Goal: Task Accomplishment & Management: Use online tool/utility

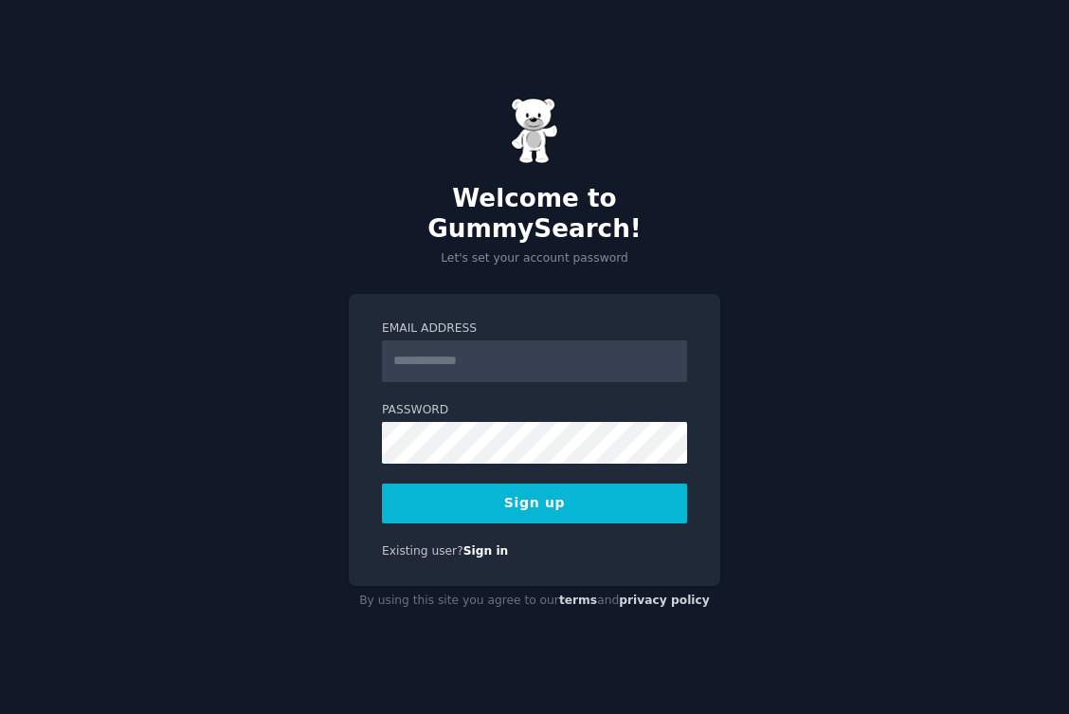
click at [505, 340] on input "Email Address" at bounding box center [534, 361] width 305 height 42
type input "**********"
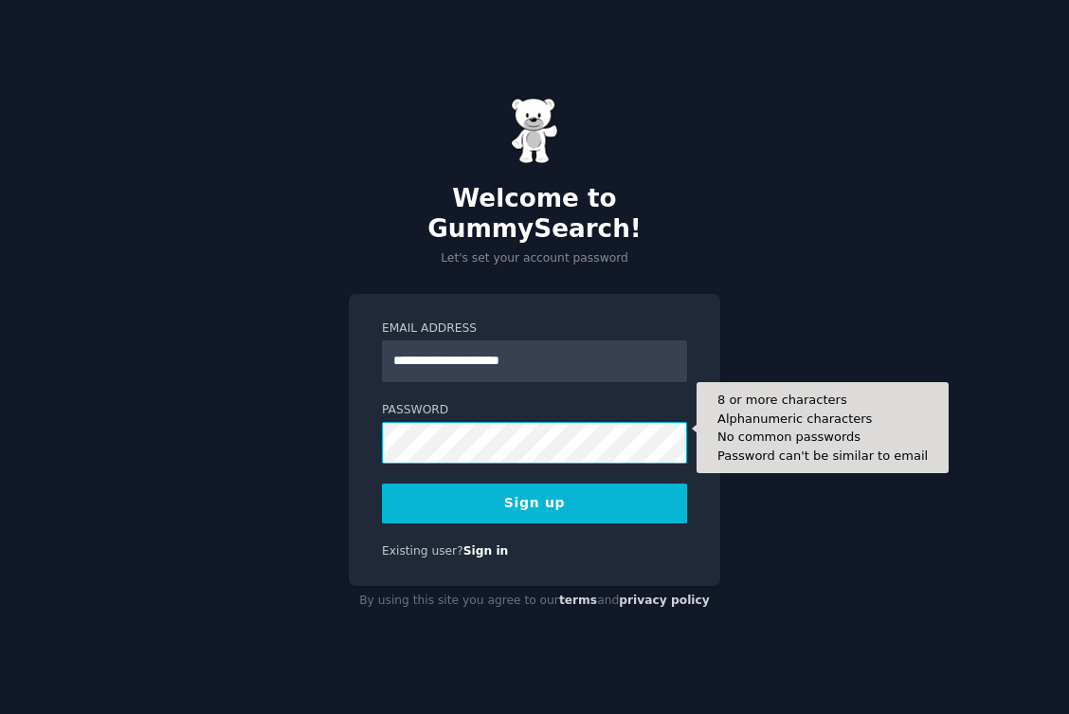
click at [382, 484] on button "Sign up" at bounding box center [534, 504] width 305 height 40
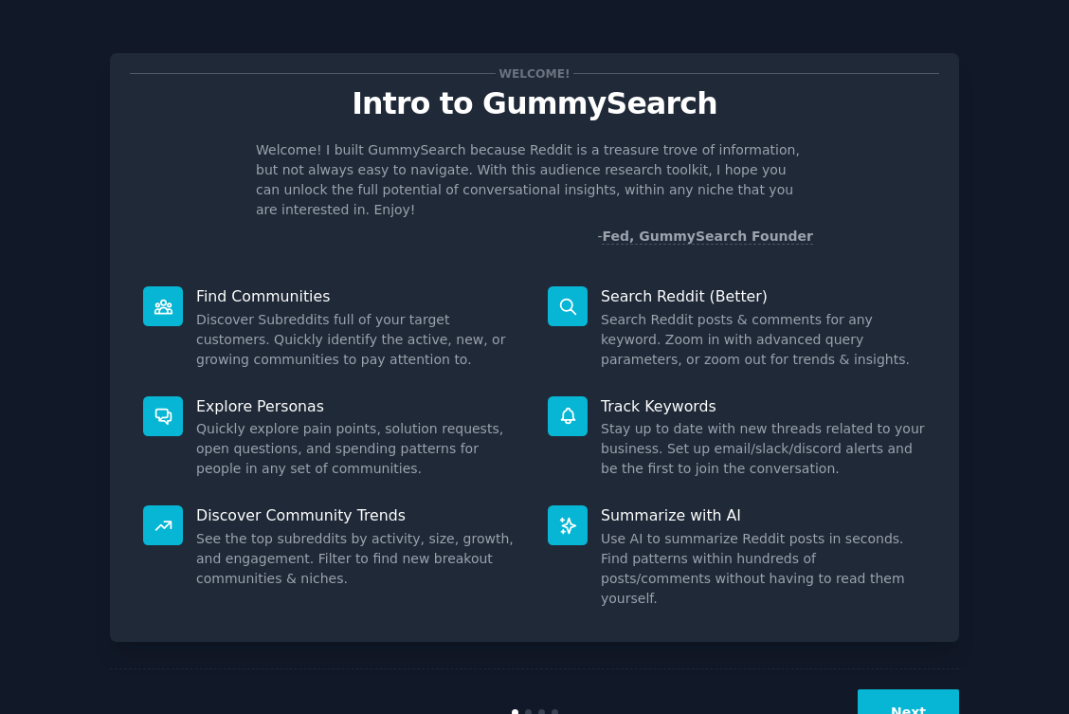
click at [890, 689] on button "Next" at bounding box center [908, 712] width 101 height 46
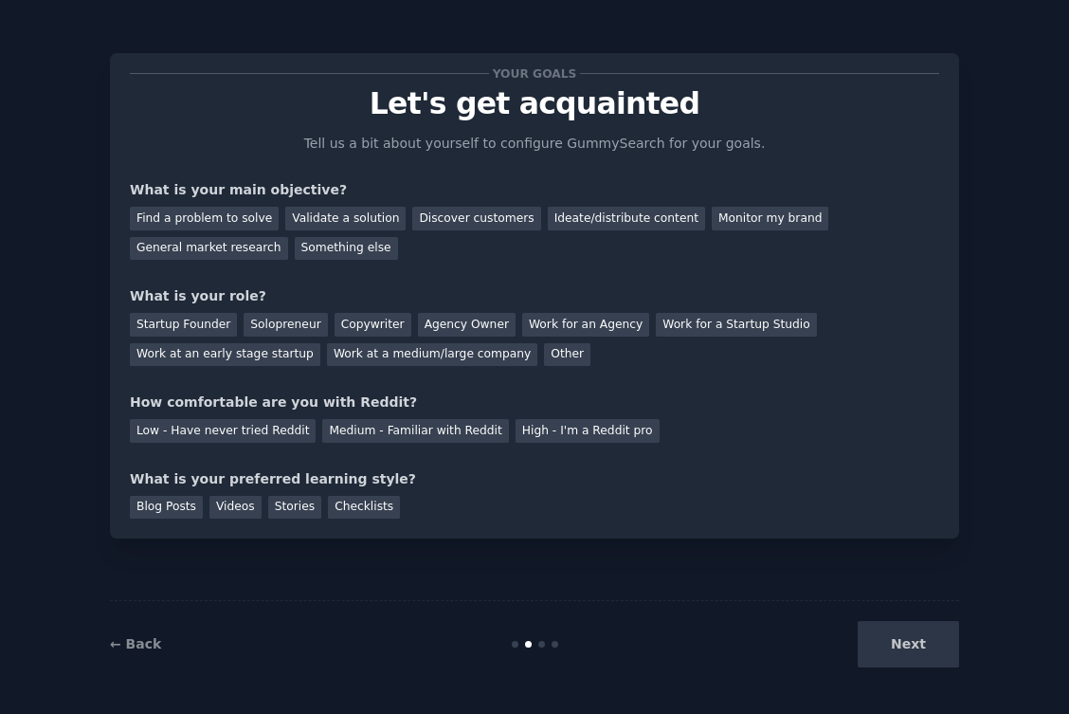
click at [893, 670] on div "← Back Next" at bounding box center [535, 643] width 850 height 87
click at [182, 506] on div "Blog Posts" at bounding box center [166, 508] width 73 height 24
click at [244, 505] on div "Videos" at bounding box center [236, 508] width 52 height 24
click at [909, 655] on div "Next" at bounding box center [817, 644] width 283 height 46
click at [245, 219] on div "Find a problem to solve" at bounding box center [204, 219] width 149 height 24
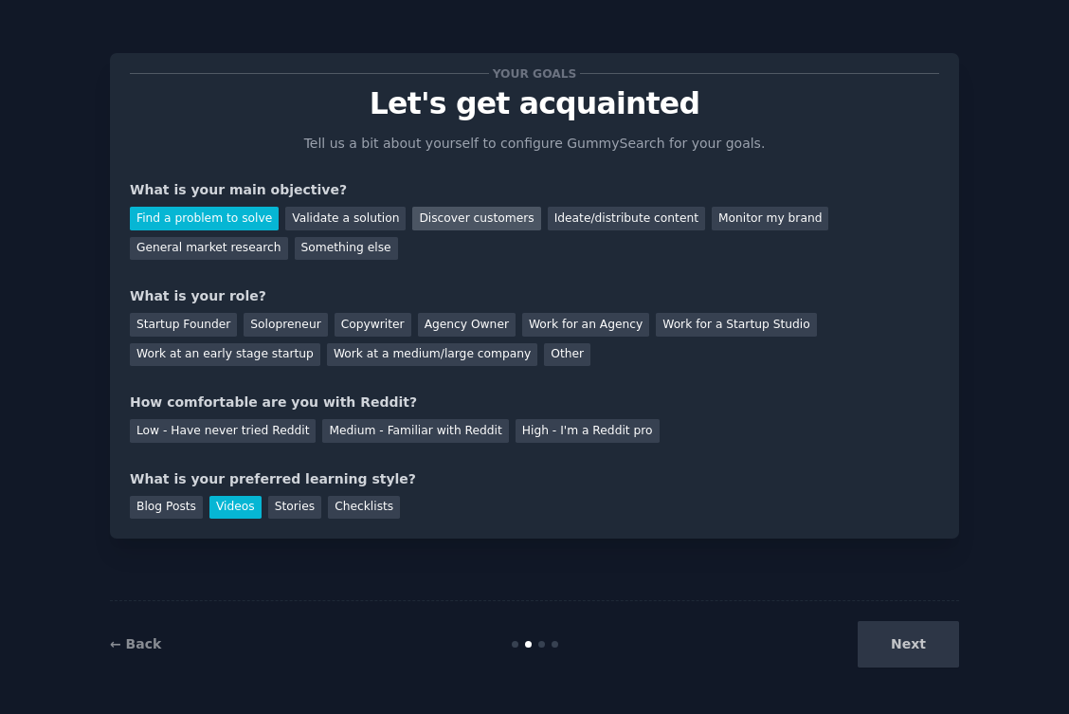
click at [482, 215] on div "Discover customers" at bounding box center [476, 219] width 128 height 24
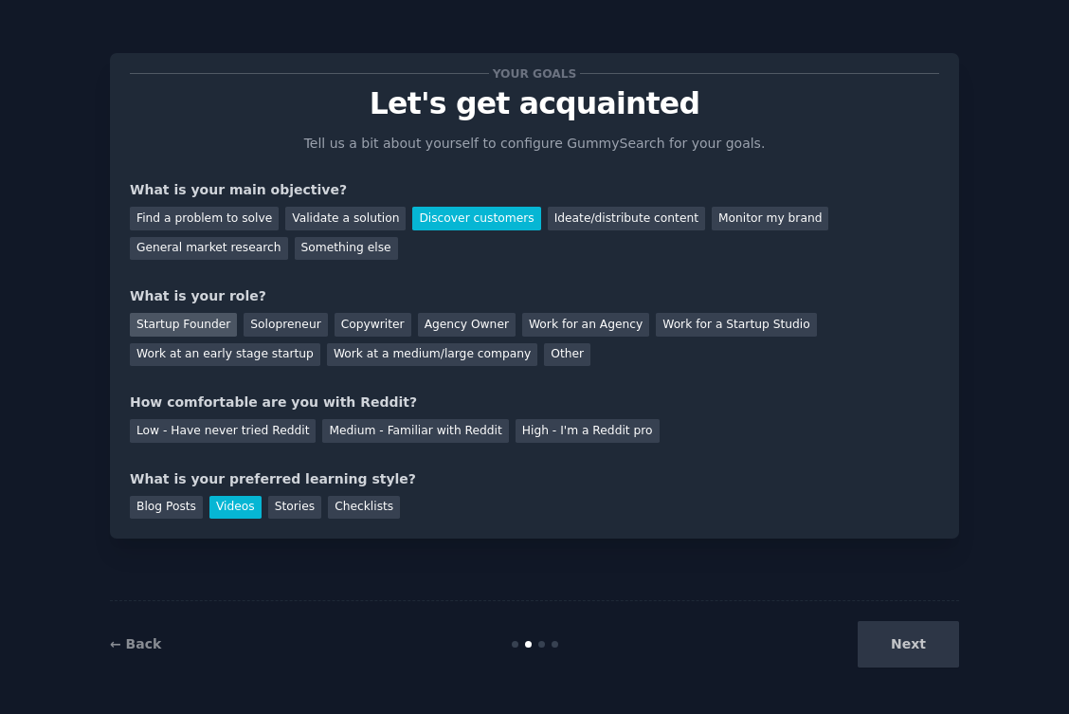
click at [188, 325] on div "Startup Founder" at bounding box center [183, 325] width 107 height 24
click at [231, 430] on div "Low - Have never tried Reddit" at bounding box center [223, 431] width 186 height 24
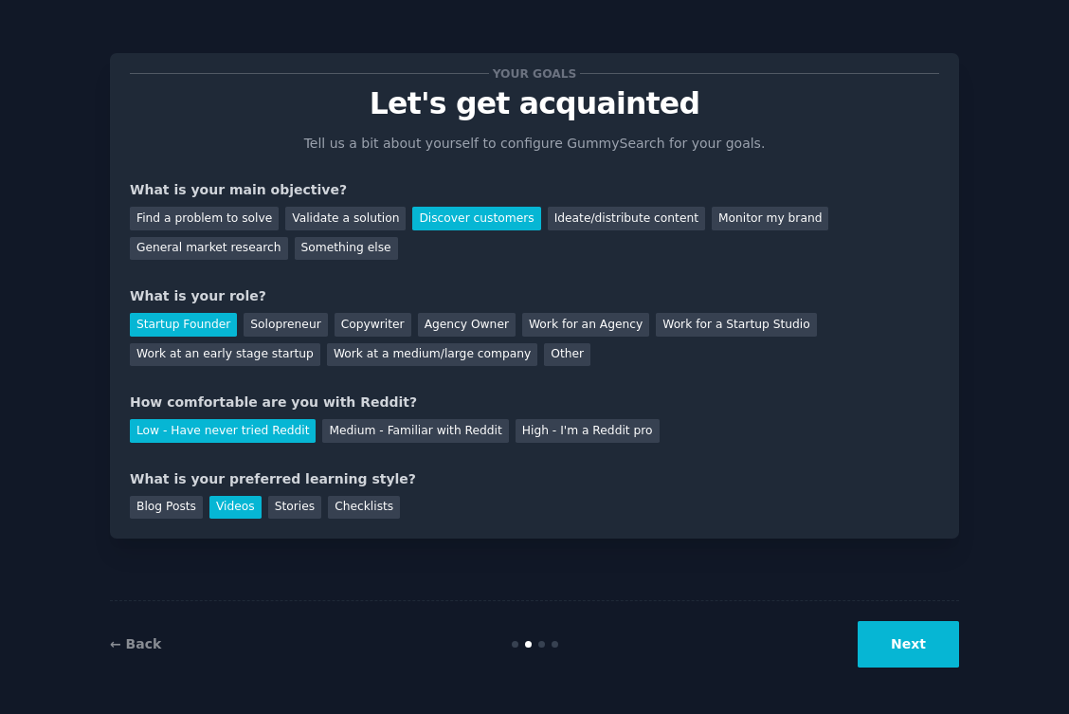
click at [418, 446] on div "Your goals Let's get acquainted Tell us a bit about yourself to configure Gummy…" at bounding box center [535, 296] width 810 height 446
click at [430, 442] on div "Your goals Let's get acquainted Tell us a bit about yourself to configure Gummy…" at bounding box center [535, 296] width 810 height 446
click at [462, 434] on div "Medium - Familiar with Reddit" at bounding box center [415, 431] width 186 height 24
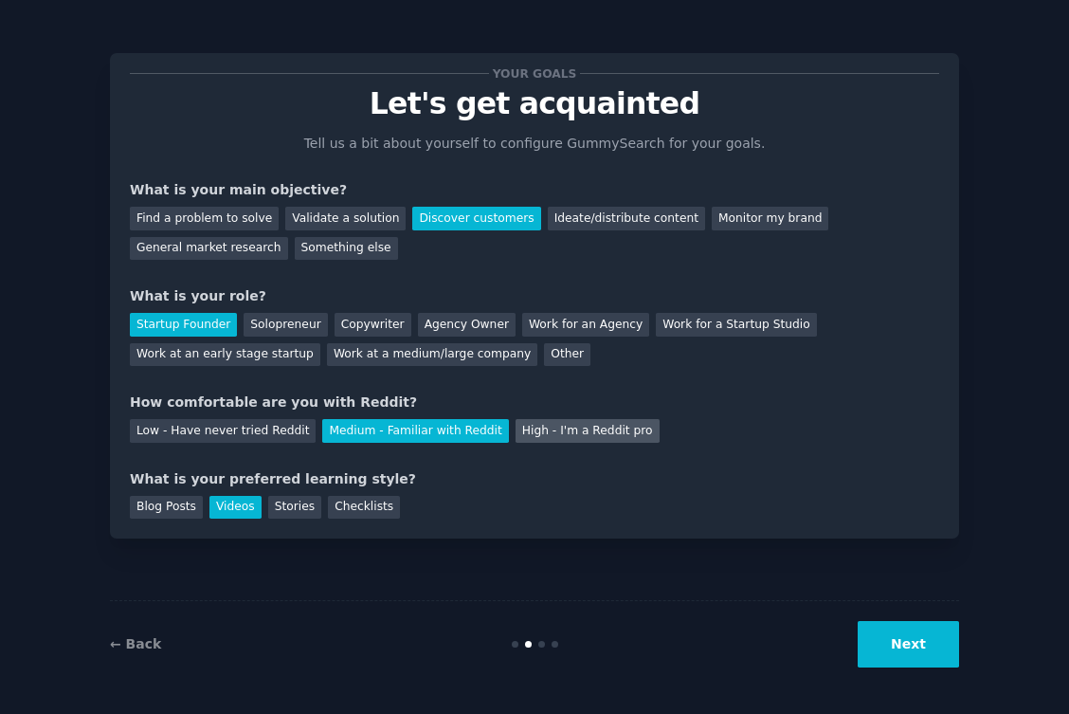
click at [550, 427] on div "High - I'm a Reddit pro" at bounding box center [588, 431] width 144 height 24
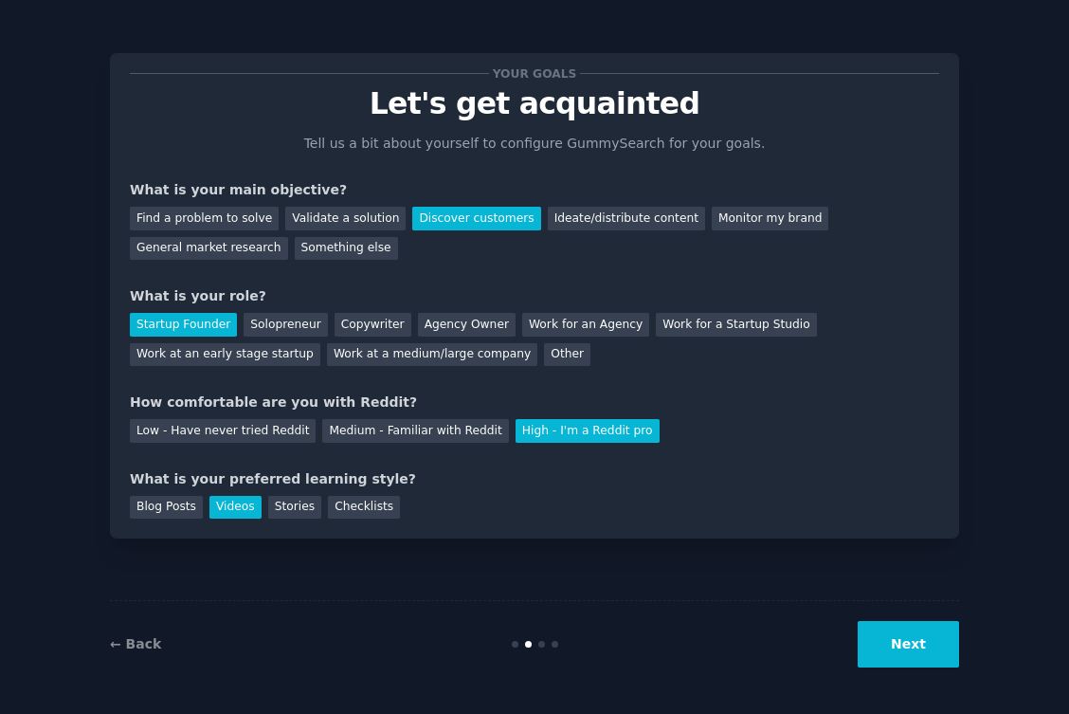
click at [947, 649] on button "Next" at bounding box center [908, 644] width 101 height 46
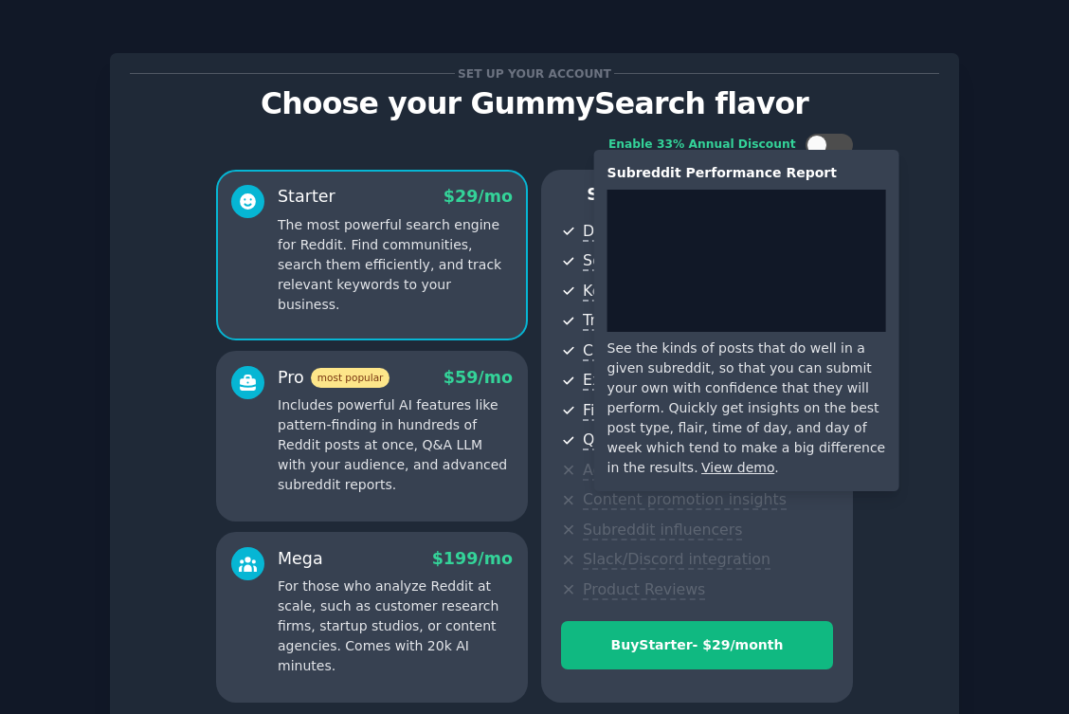
scroll to position [169, 0]
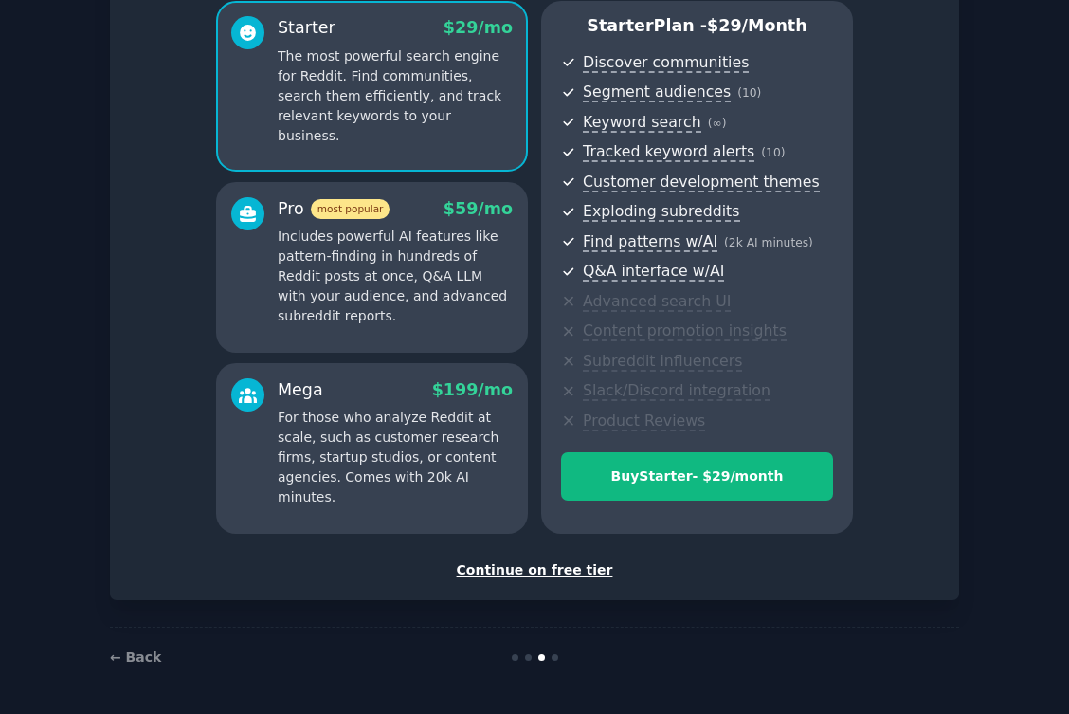
click at [565, 573] on div "Continue on free tier" at bounding box center [535, 570] width 810 height 20
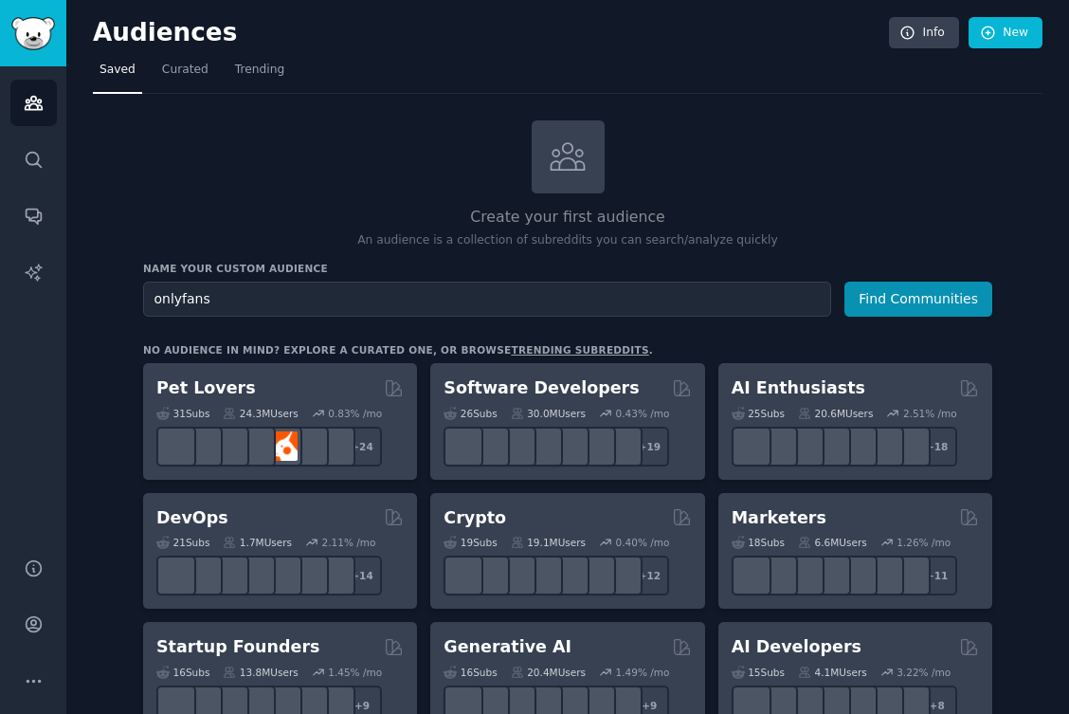
click at [845, 282] on button "Find Communities" at bounding box center [919, 299] width 148 height 35
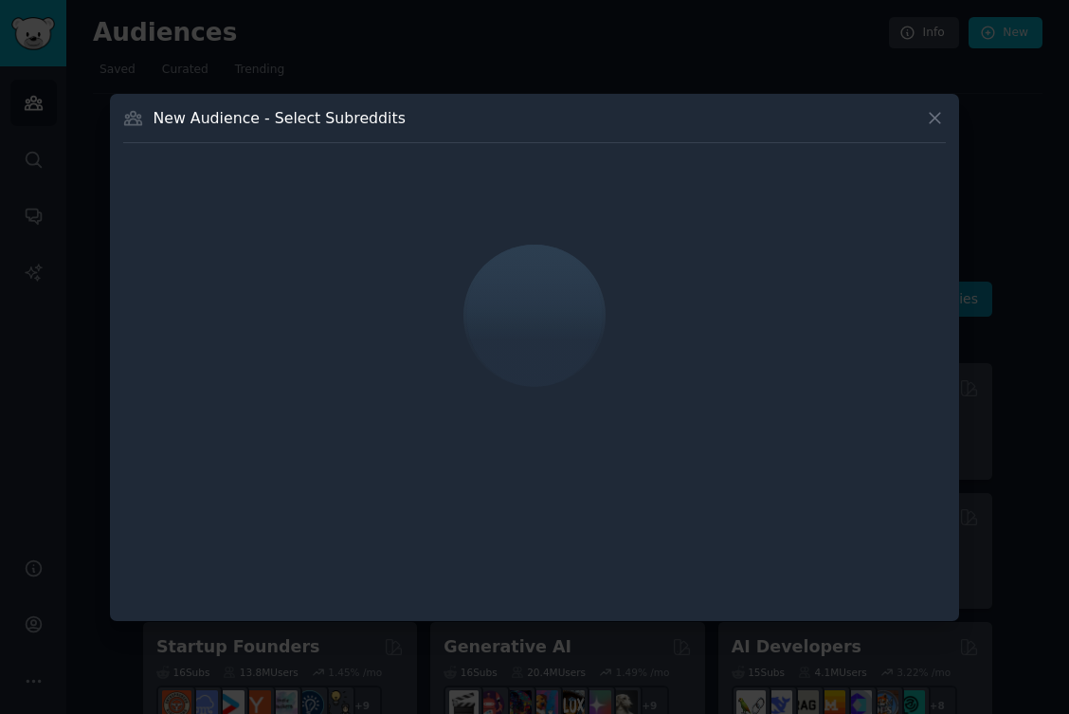
click at [932, 118] on icon at bounding box center [935, 118] width 20 height 20
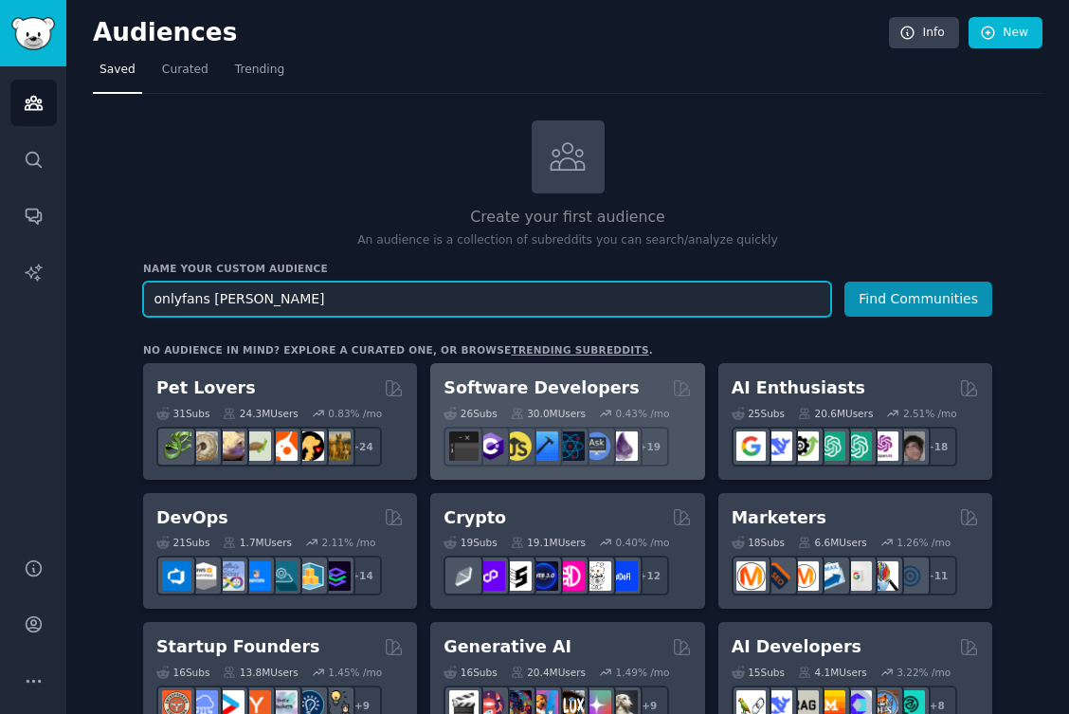
type input "onlyfans [PERSON_NAME]"
click at [845, 282] on button "Find Communities" at bounding box center [919, 299] width 148 height 35
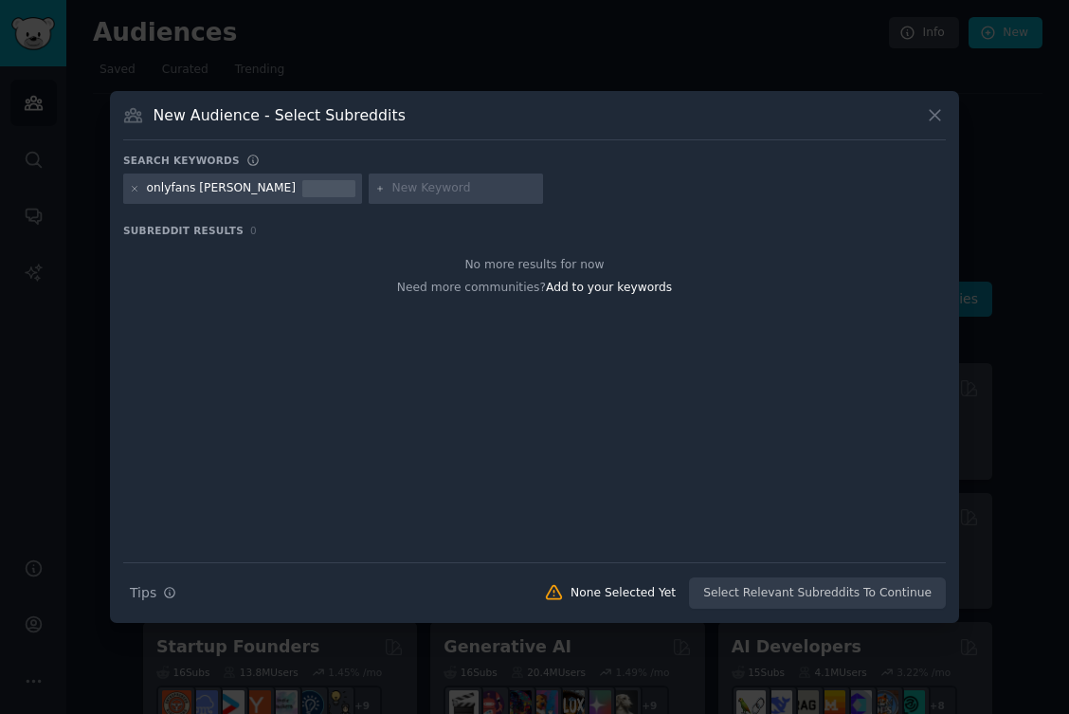
click at [137, 180] on div at bounding box center [135, 188] width 10 height 17
click at [128, 187] on div "onlyfans [PERSON_NAME]" at bounding box center [242, 189] width 239 height 30
click at [135, 188] on icon at bounding box center [135, 188] width 5 height 5
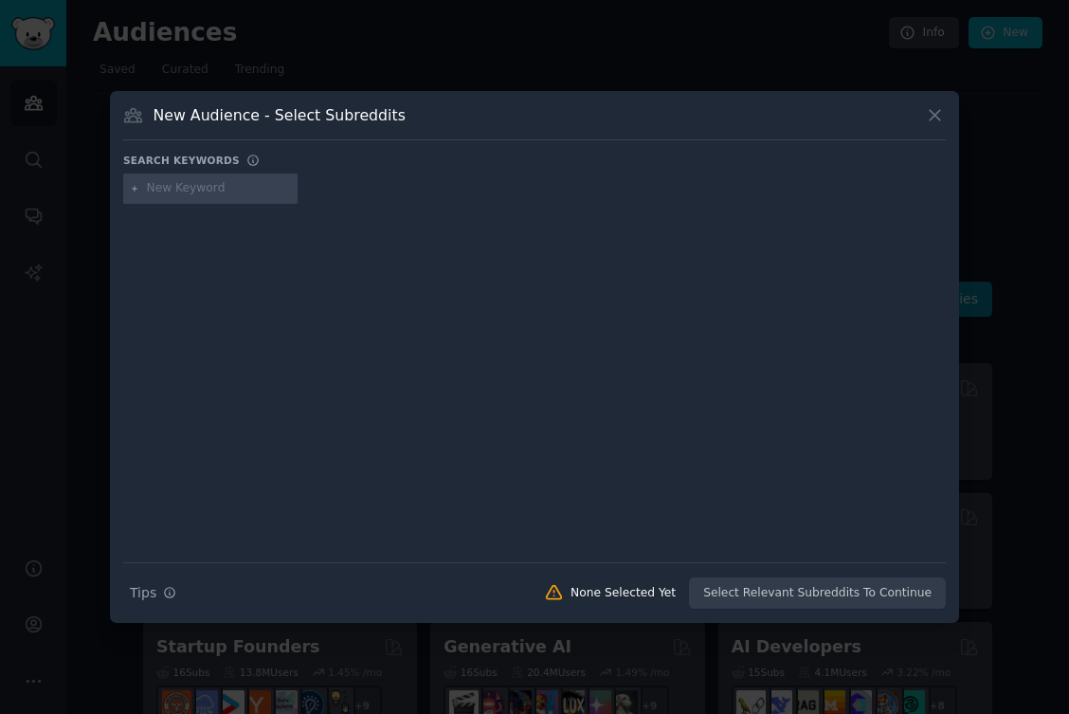
click at [167, 188] on input "text" at bounding box center [219, 188] width 144 height 17
type input "onlyfans"
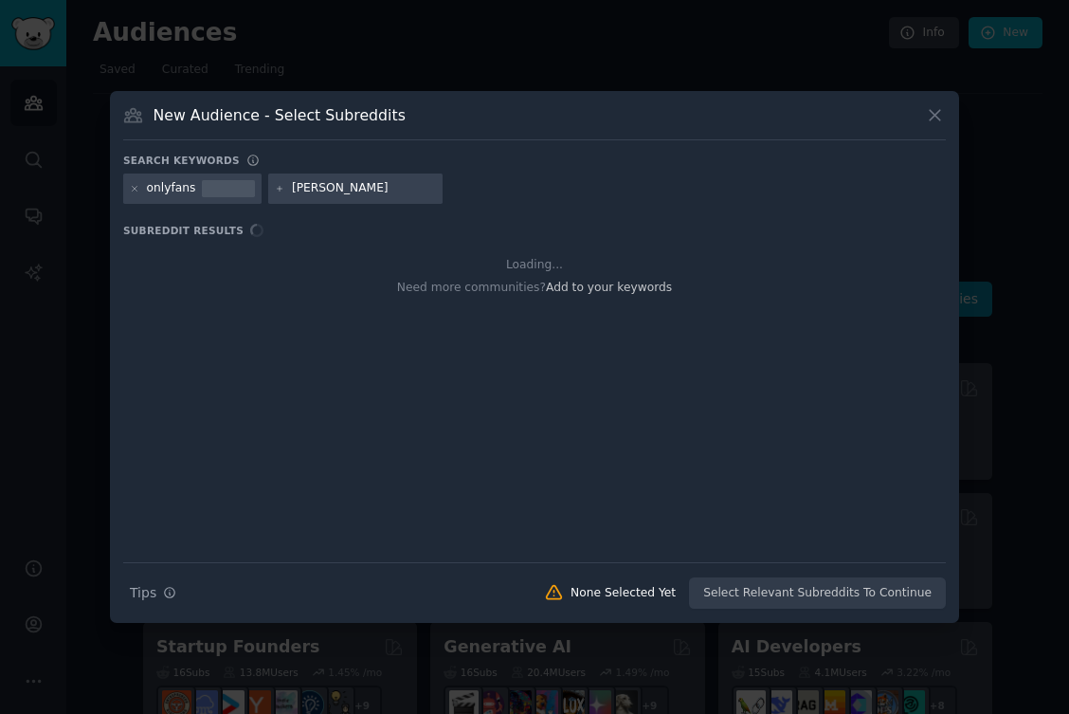
type input "[PERSON_NAME]"
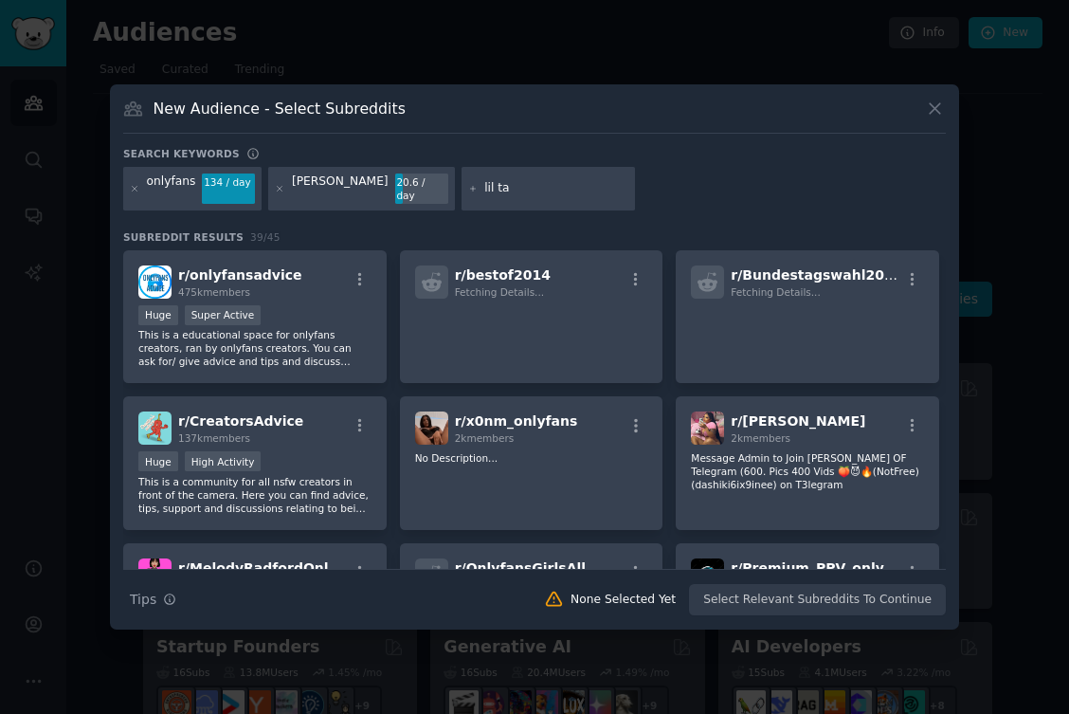
type input "[PERSON_NAME]"
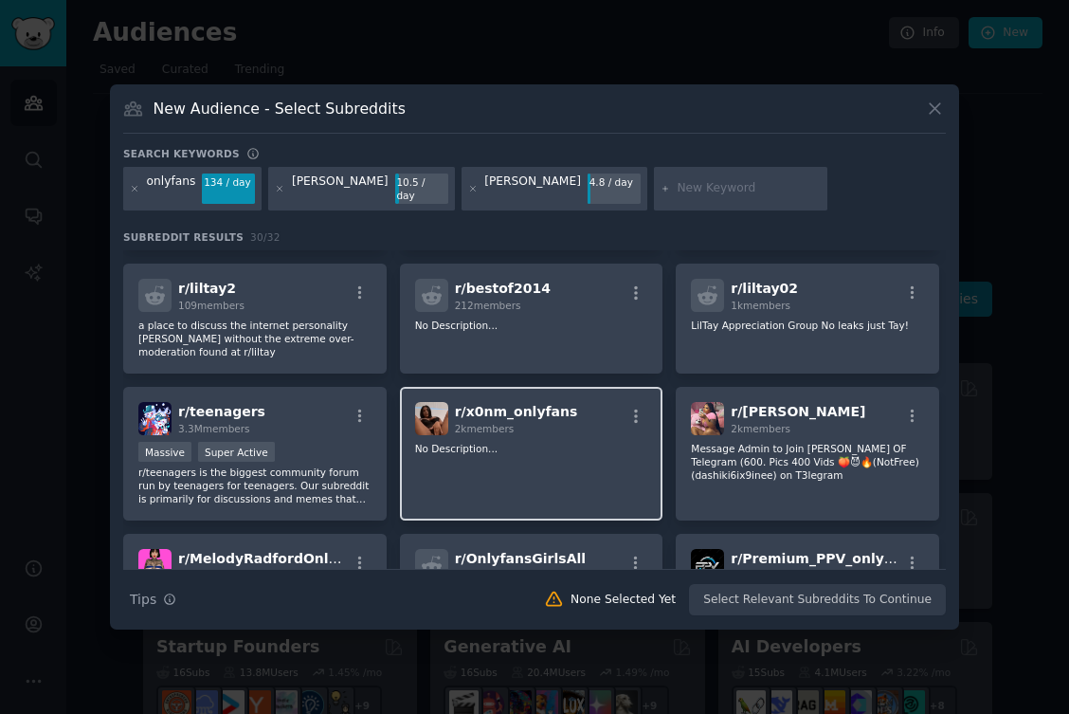
scroll to position [76, 0]
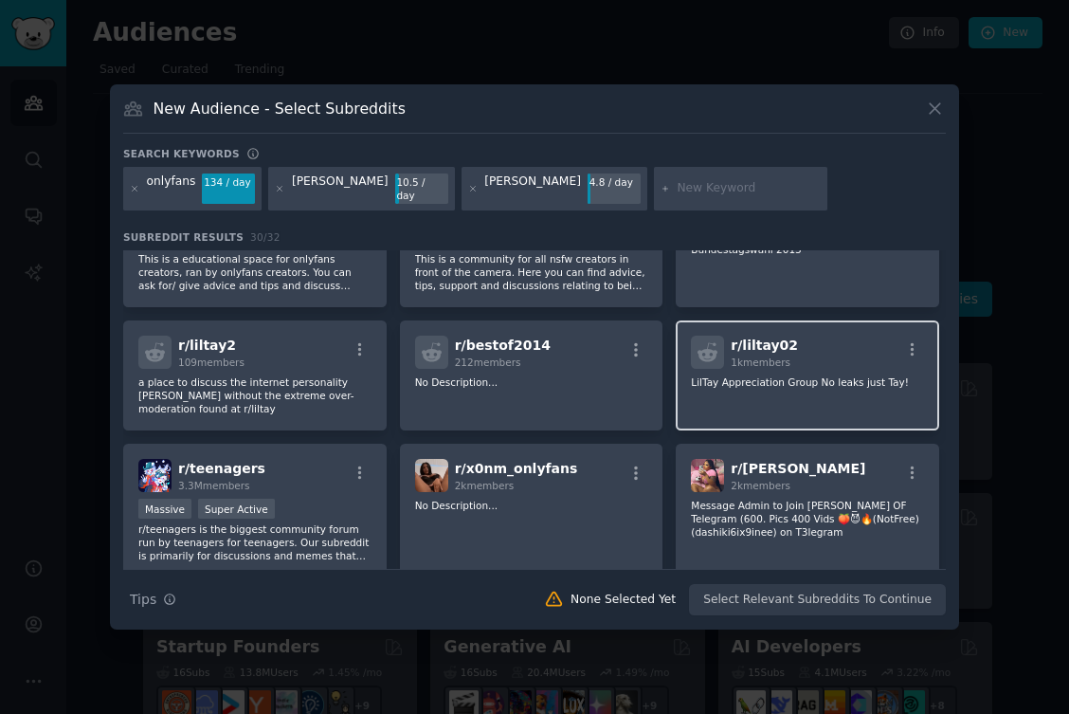
click at [729, 393] on div "r/ liltay02 1k members LilTay Appreciation Group No leaks just Tay!" at bounding box center [808, 375] width 264 height 110
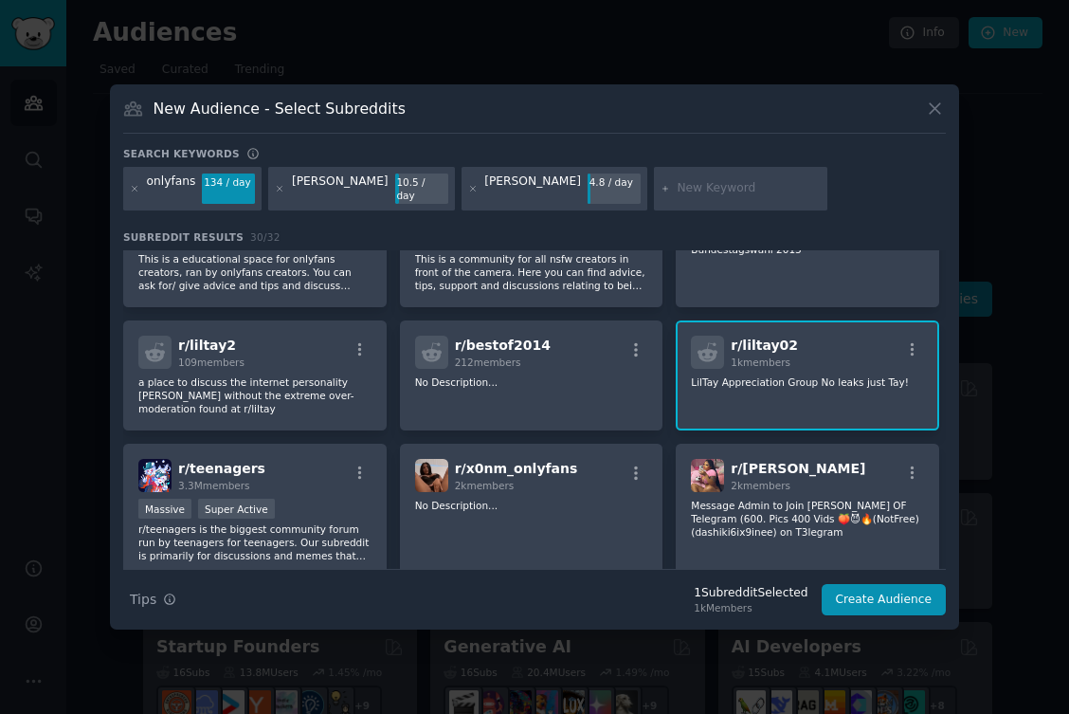
scroll to position [0, 0]
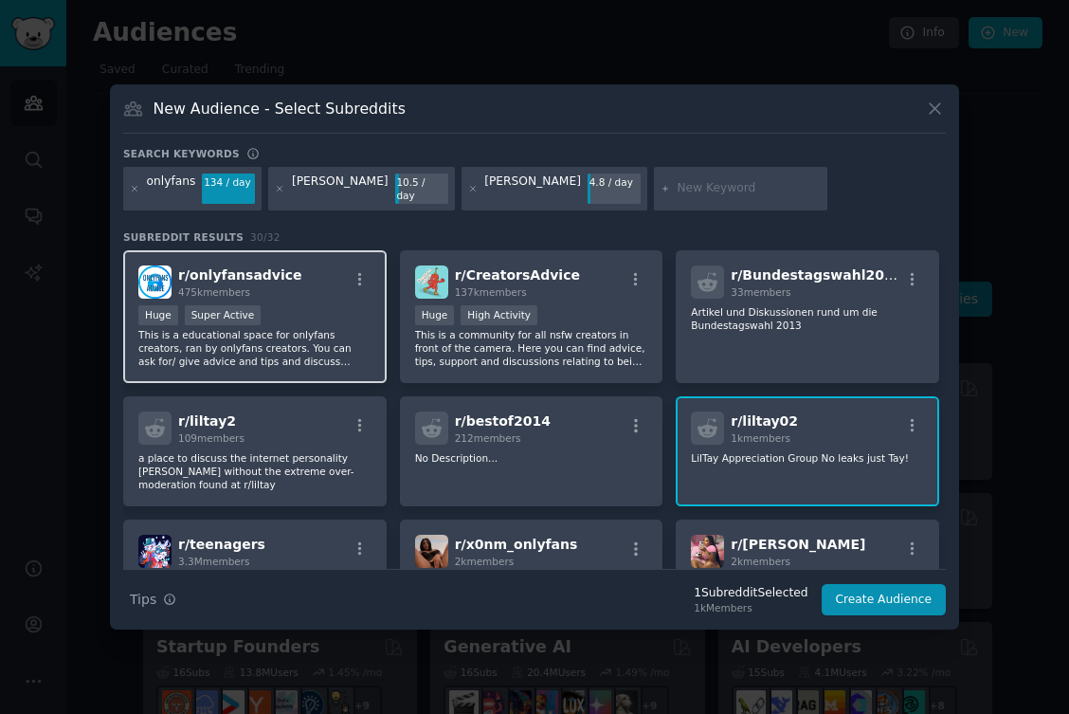
click at [306, 331] on p "This is a educational space for onlyfans creators, ran by onlyfans creators. Yo…" at bounding box center [254, 348] width 233 height 40
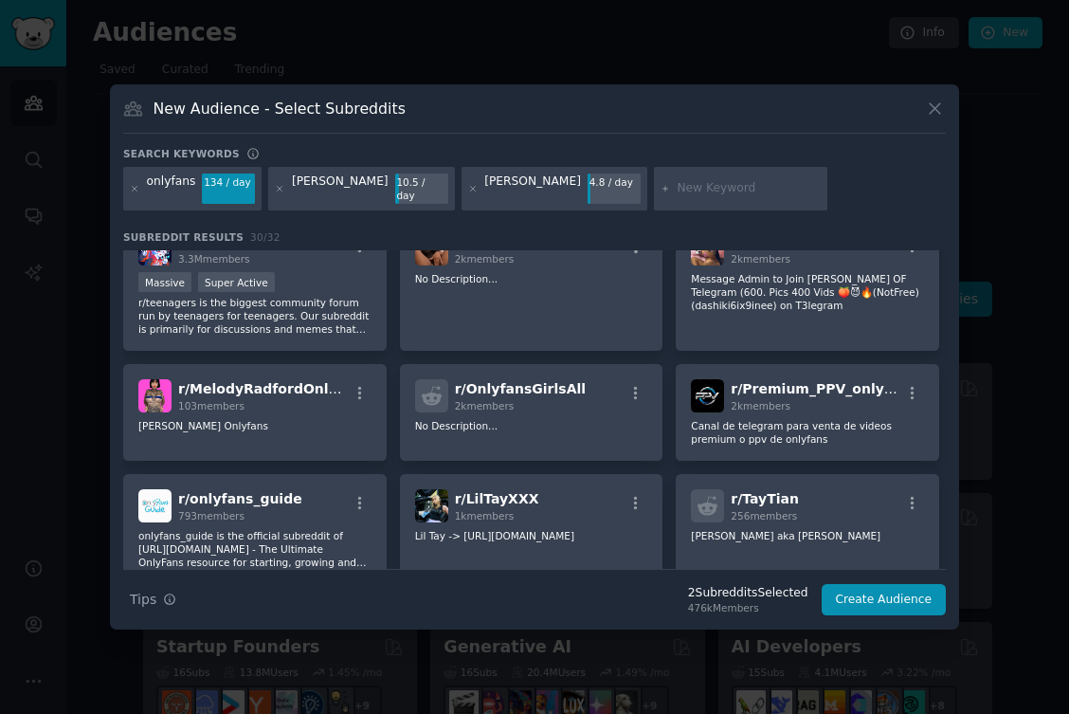
scroll to position [300, 0]
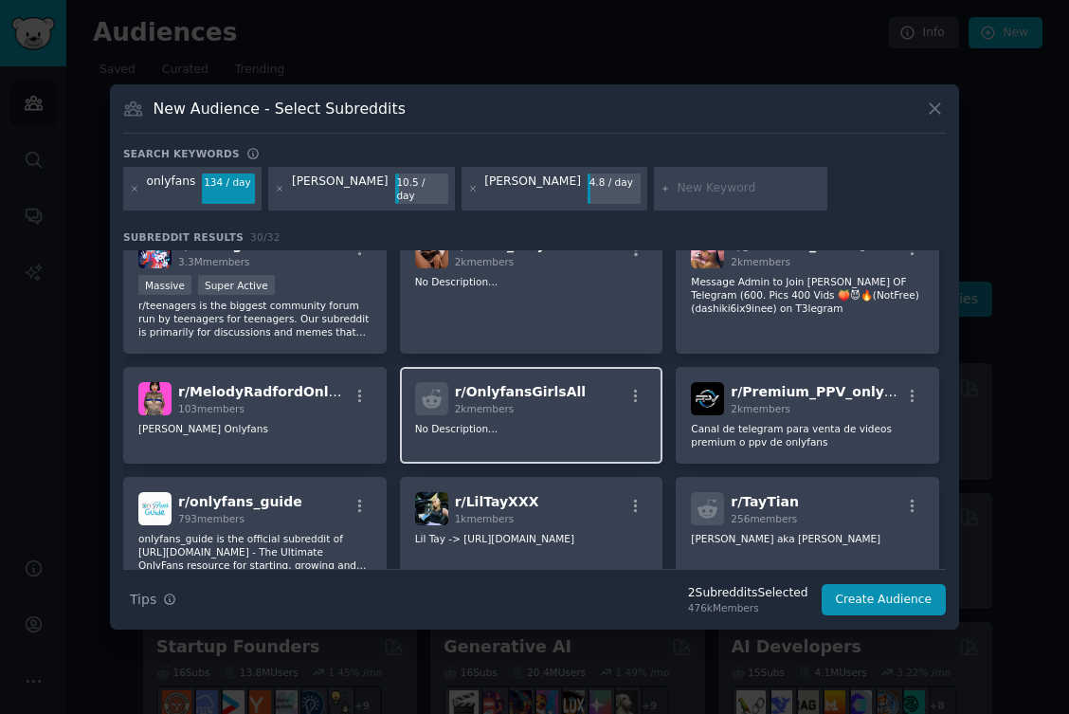
click at [539, 422] on p "No Description..." at bounding box center [531, 428] width 233 height 13
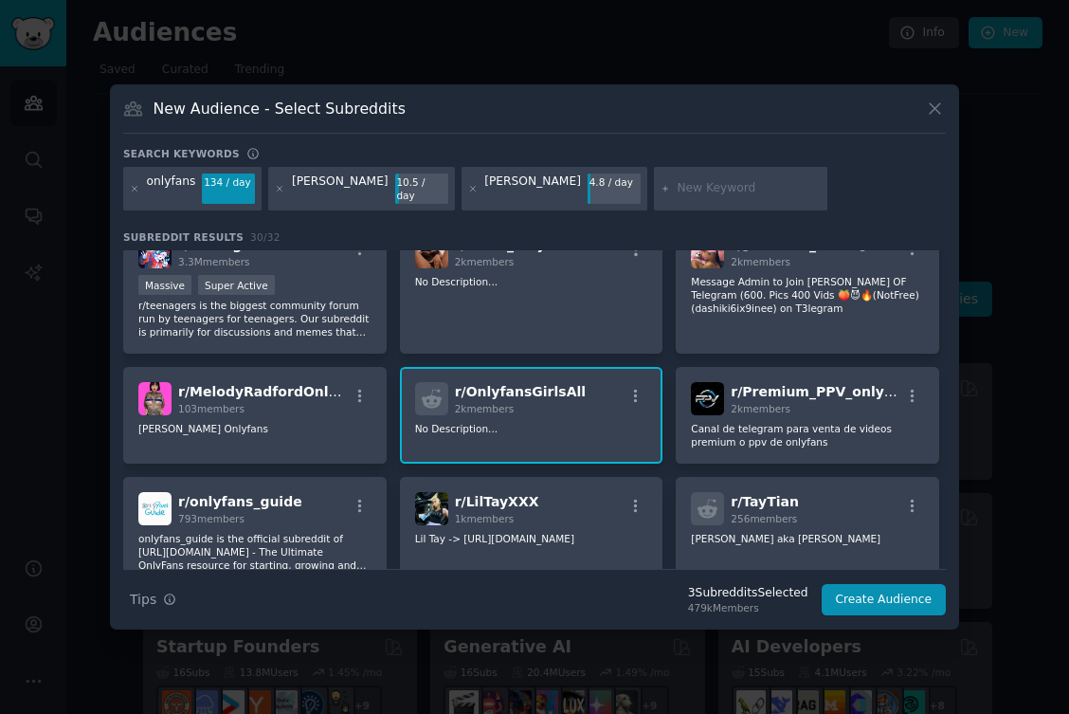
scroll to position [394, 0]
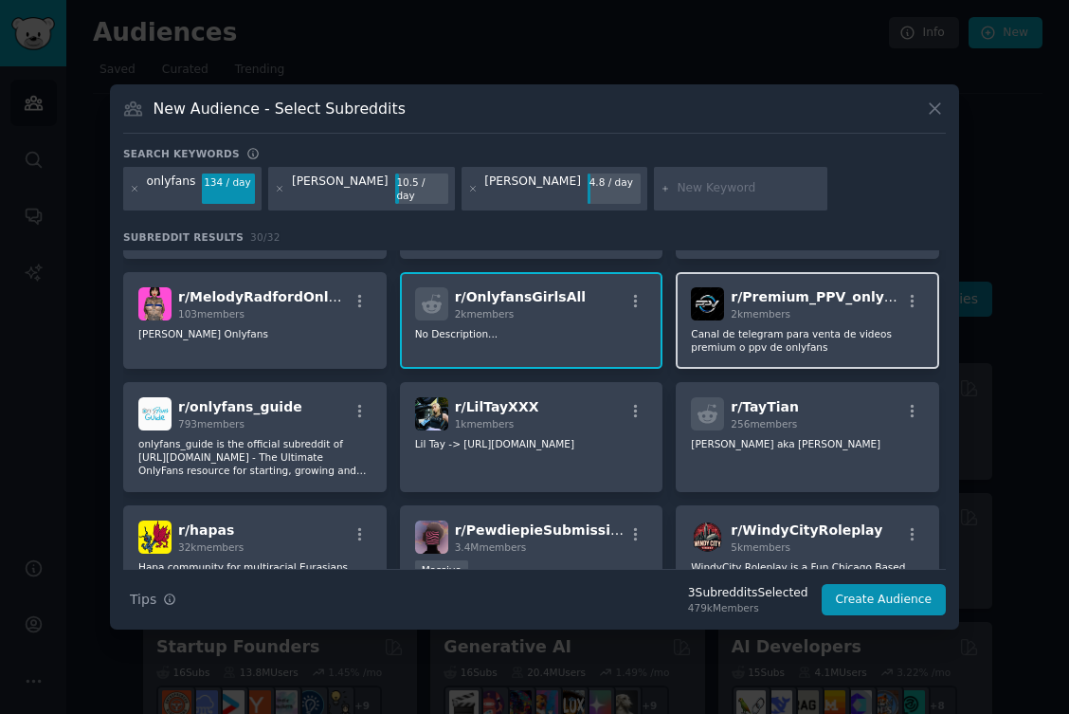
click at [742, 308] on span "2k members" at bounding box center [761, 313] width 60 height 11
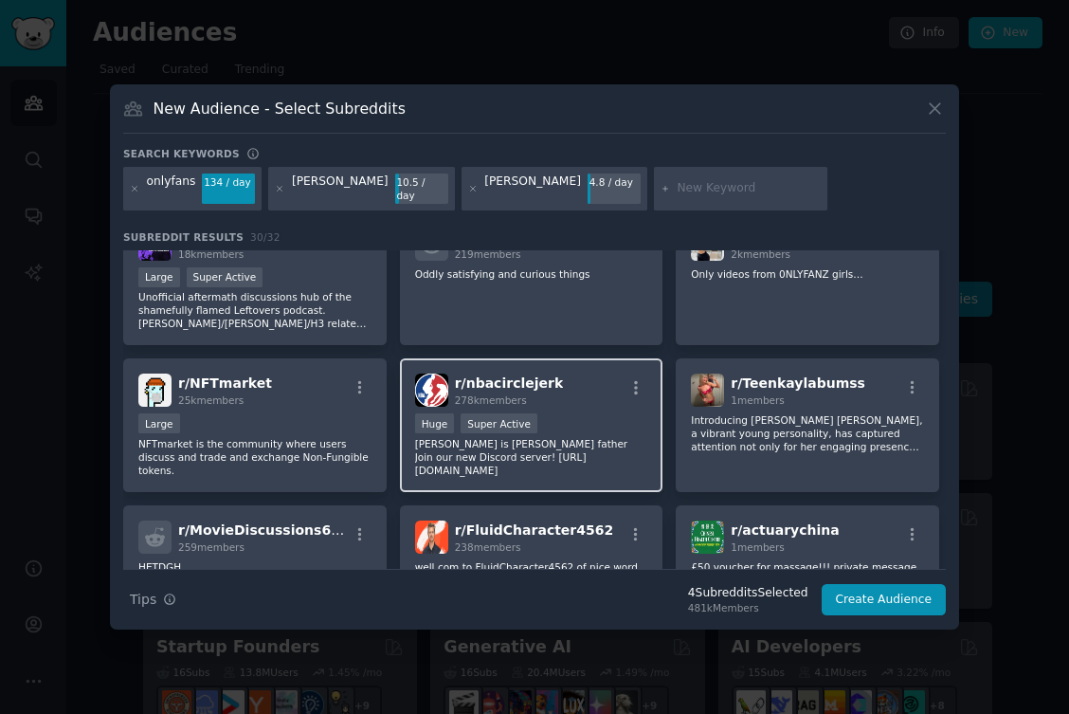
scroll to position [1053, 0]
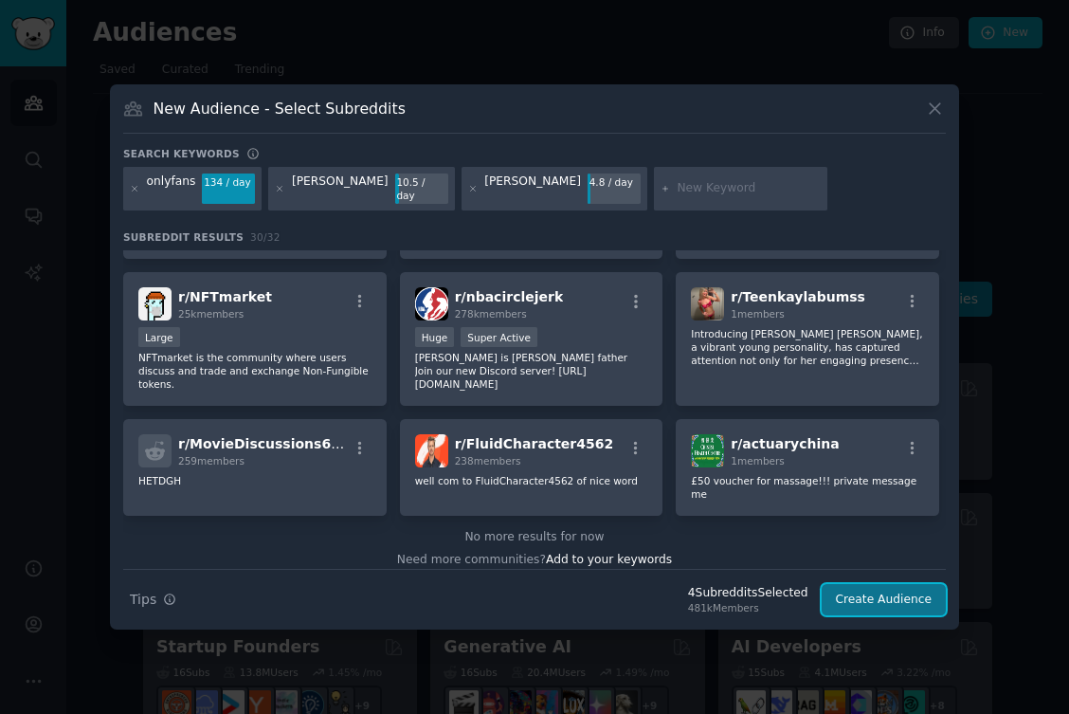
click at [862, 592] on button "Create Audience" at bounding box center [884, 600] width 125 height 32
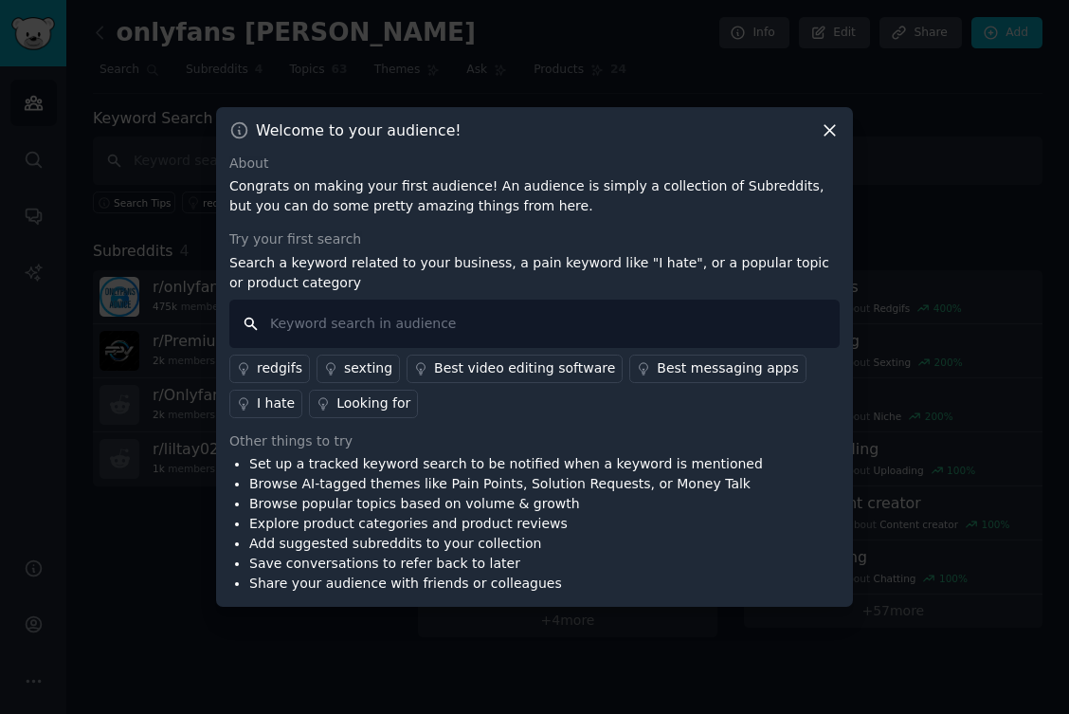
click at [523, 321] on input "text" at bounding box center [534, 324] width 611 height 48
click at [472, 438] on div "Other things to try" at bounding box center [534, 441] width 611 height 20
click at [337, 397] on div "Looking for" at bounding box center [374, 403] width 74 height 20
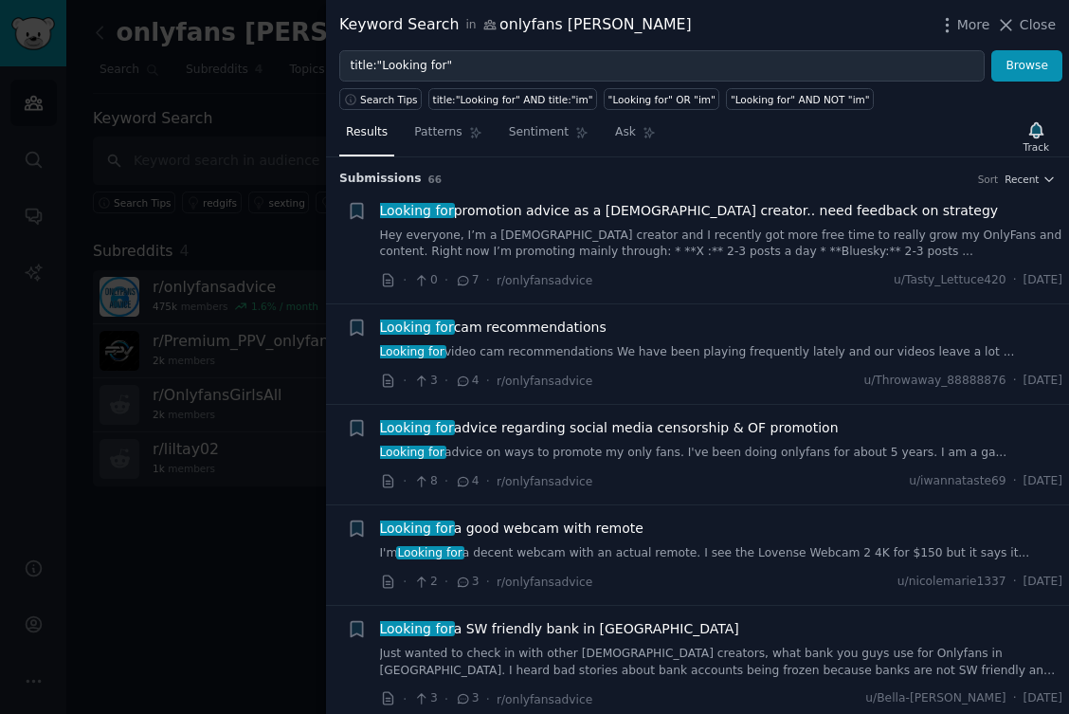
click at [270, 306] on div at bounding box center [534, 357] width 1069 height 714
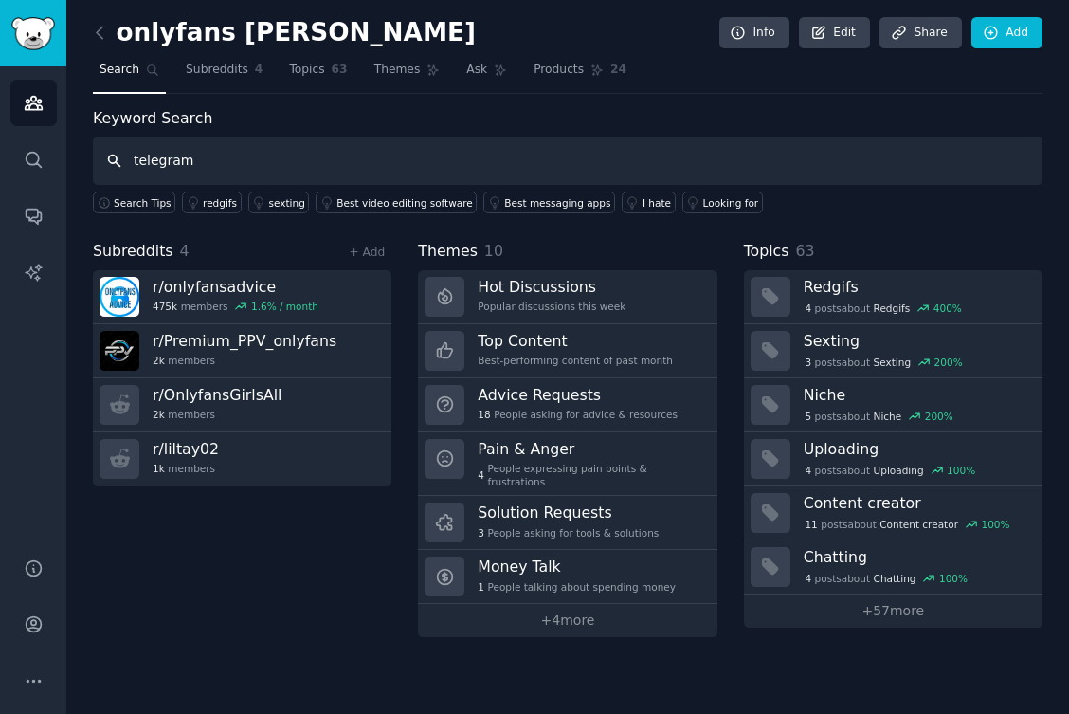
type input "telegram"
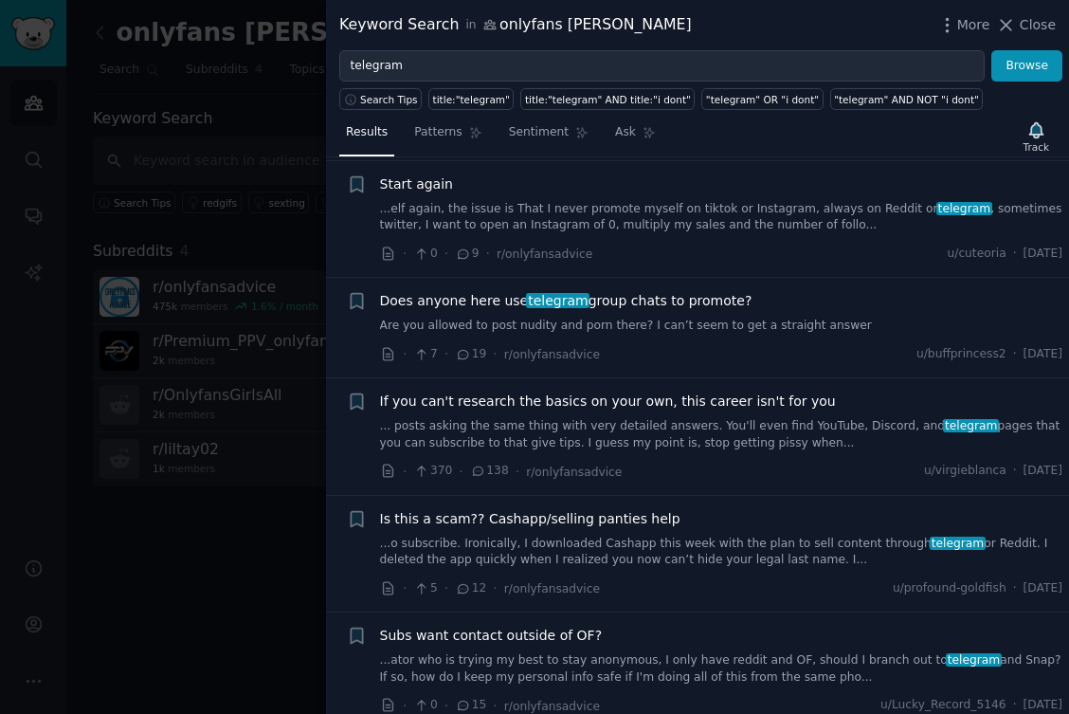
scroll to position [271, 0]
